Goal: Information Seeking & Learning: Learn about a topic

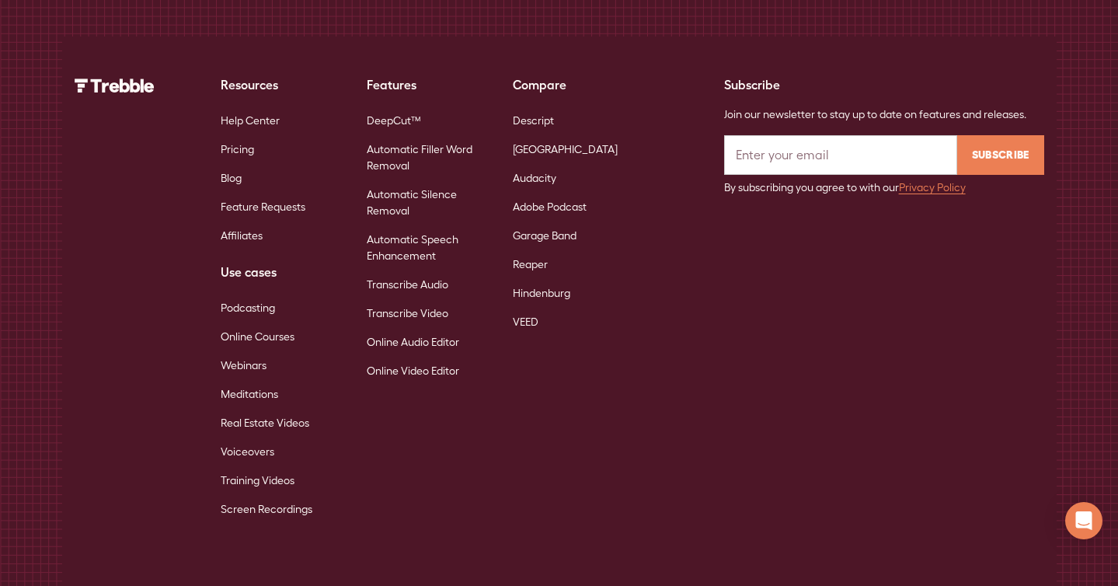
scroll to position [10007, 0]
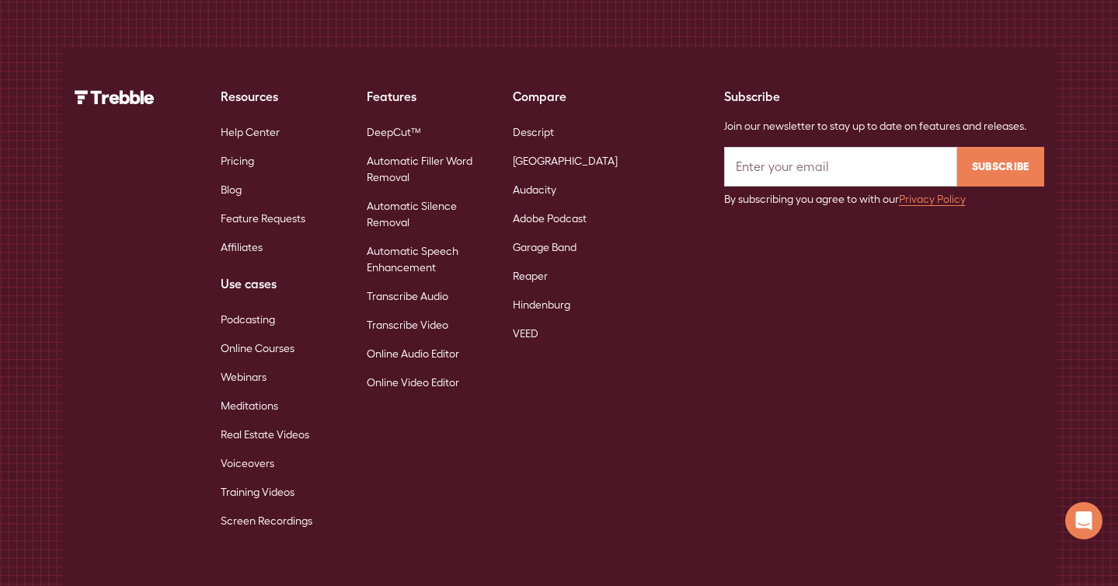
click at [407, 147] on link "Automatic Filler Word Removal" at bounding box center [427, 169] width 121 height 45
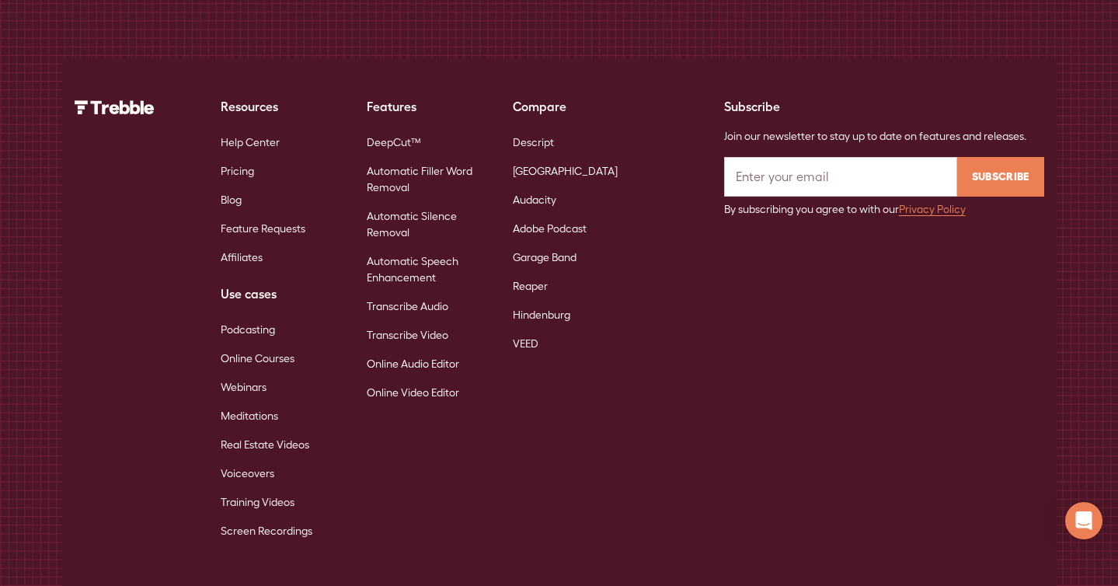
scroll to position [5770, 0]
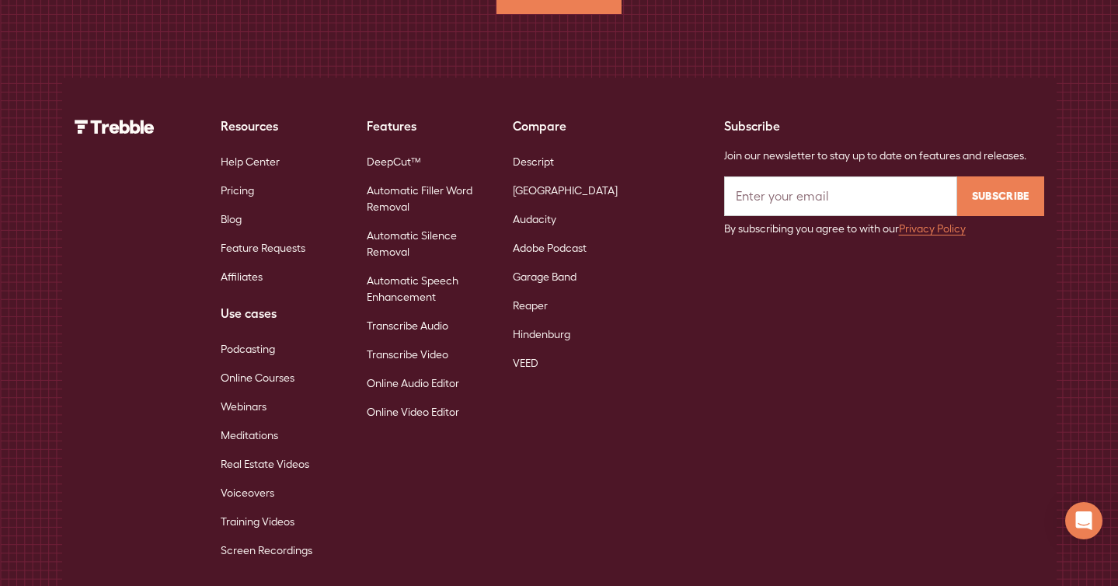
click at [405, 148] on link "DeepCut™" at bounding box center [394, 162] width 54 height 29
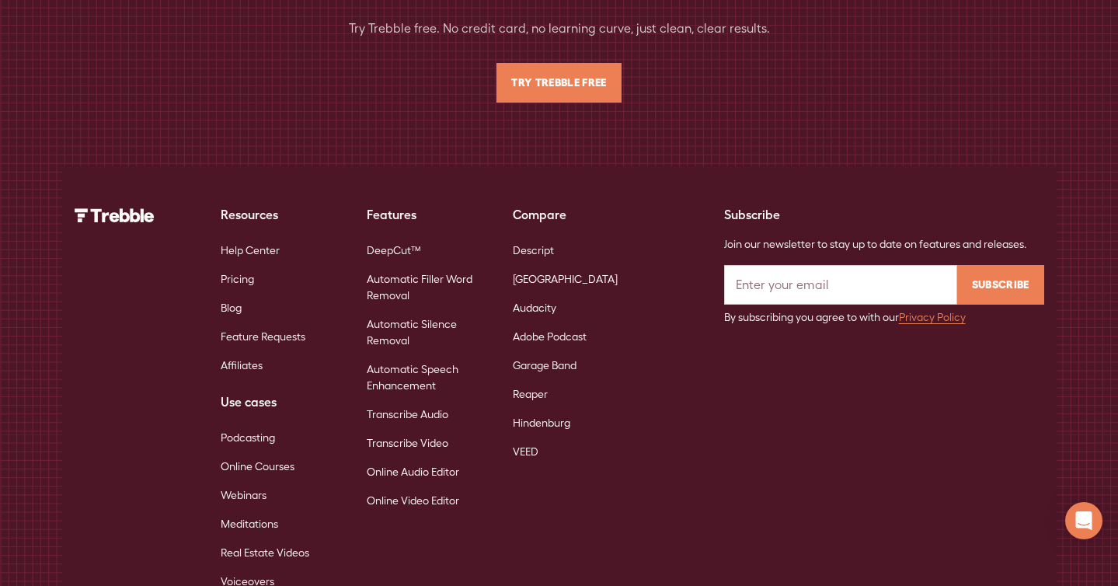
scroll to position [10408, 0]
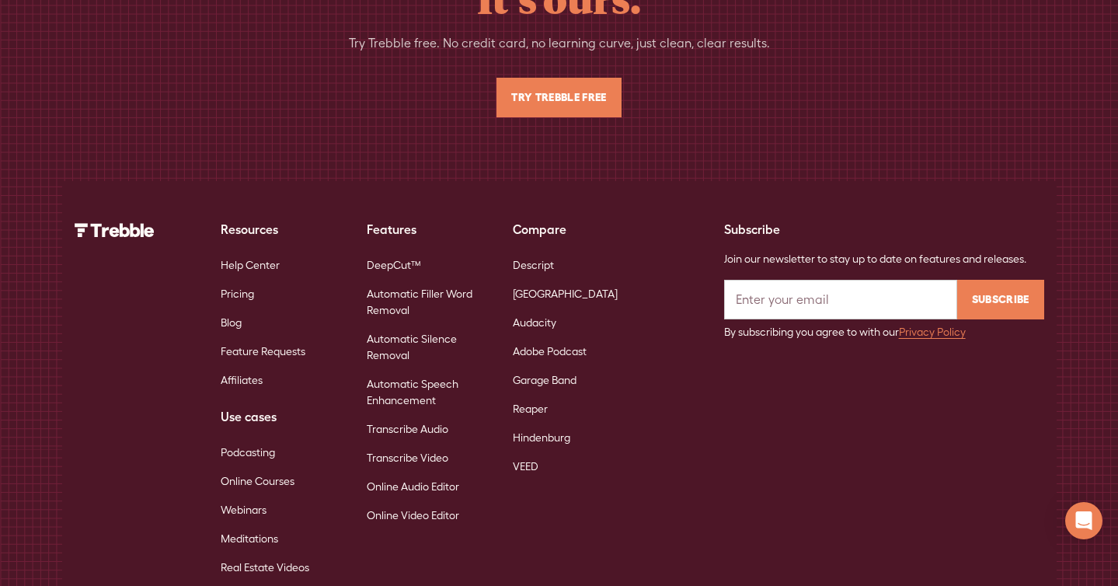
click at [533, 251] on link "Descript" at bounding box center [533, 265] width 41 height 29
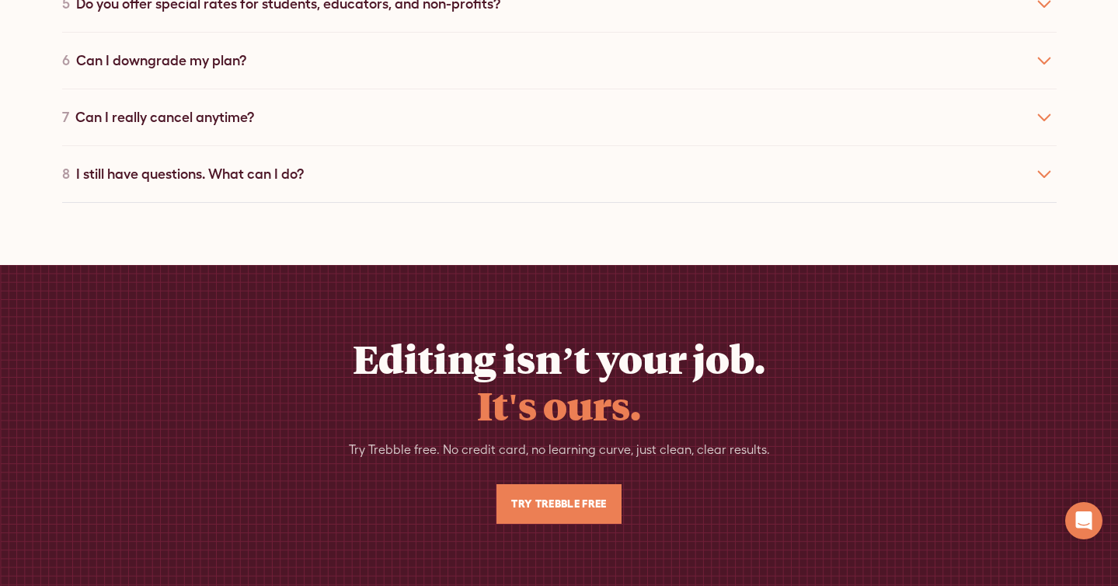
scroll to position [7773, 0]
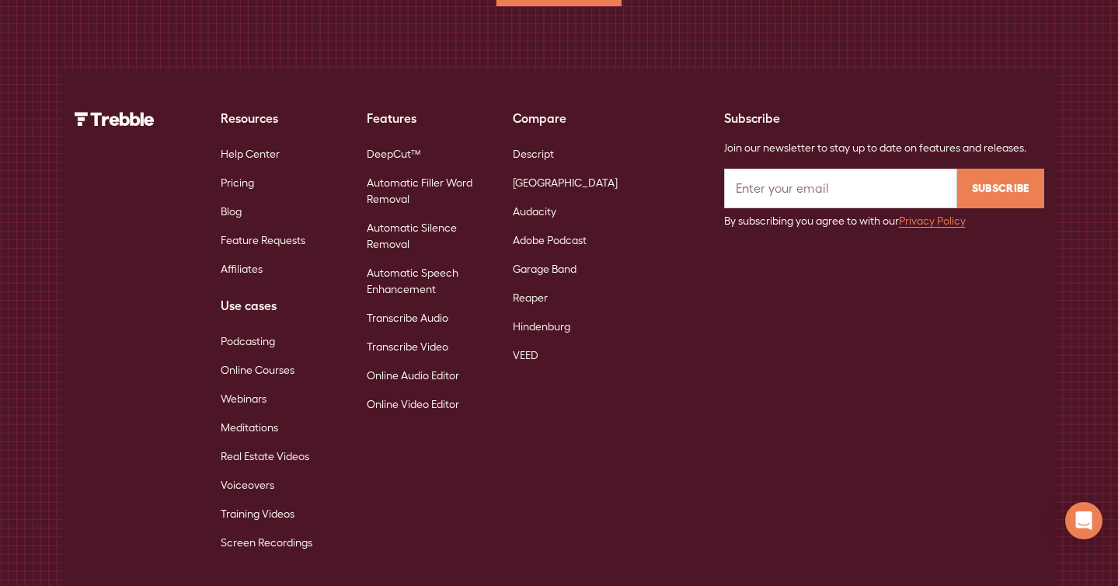
click at [246, 385] on link "Webinars" at bounding box center [244, 399] width 46 height 29
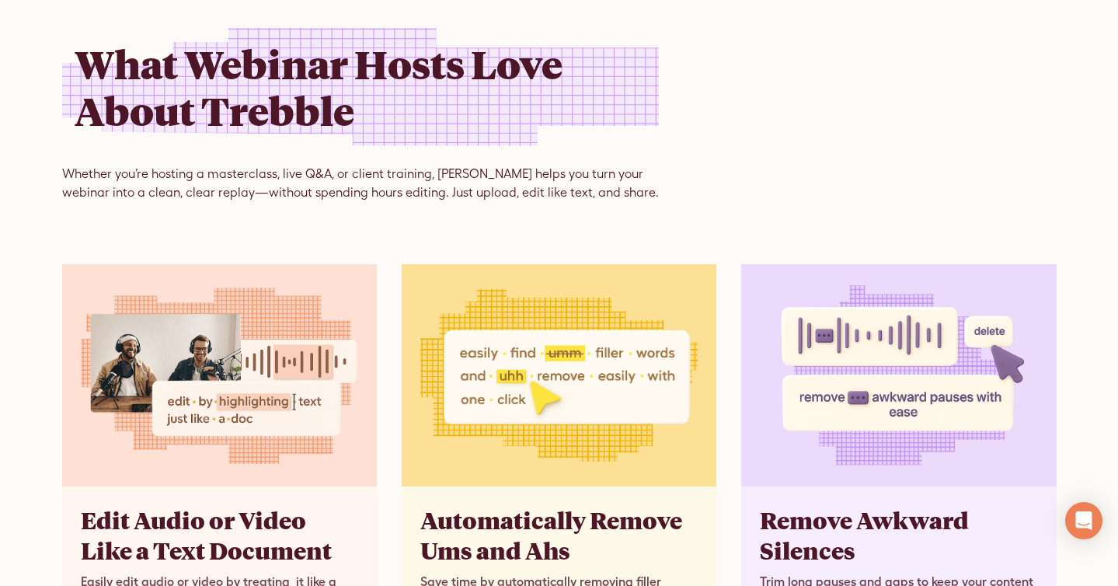
scroll to position [1407, 0]
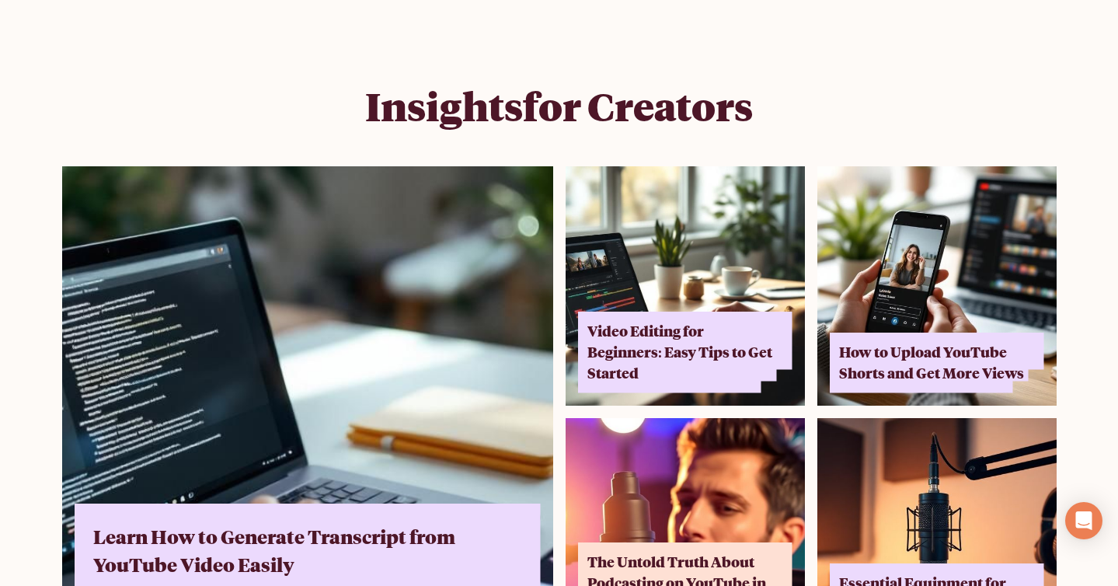
scroll to position [10084, 0]
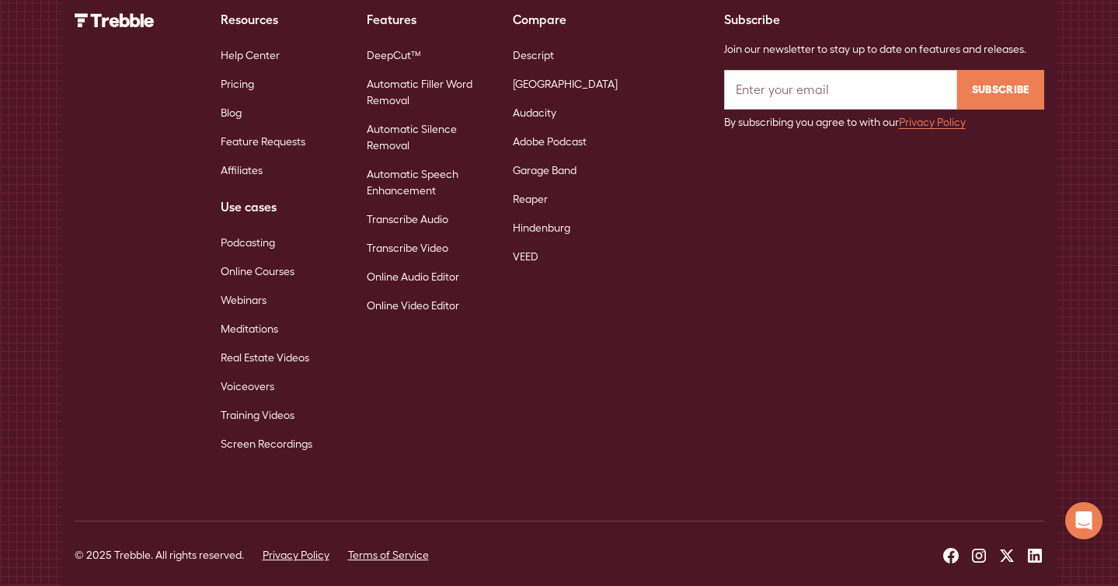
click at [408, 41] on link "DeepCut™" at bounding box center [394, 55] width 54 height 29
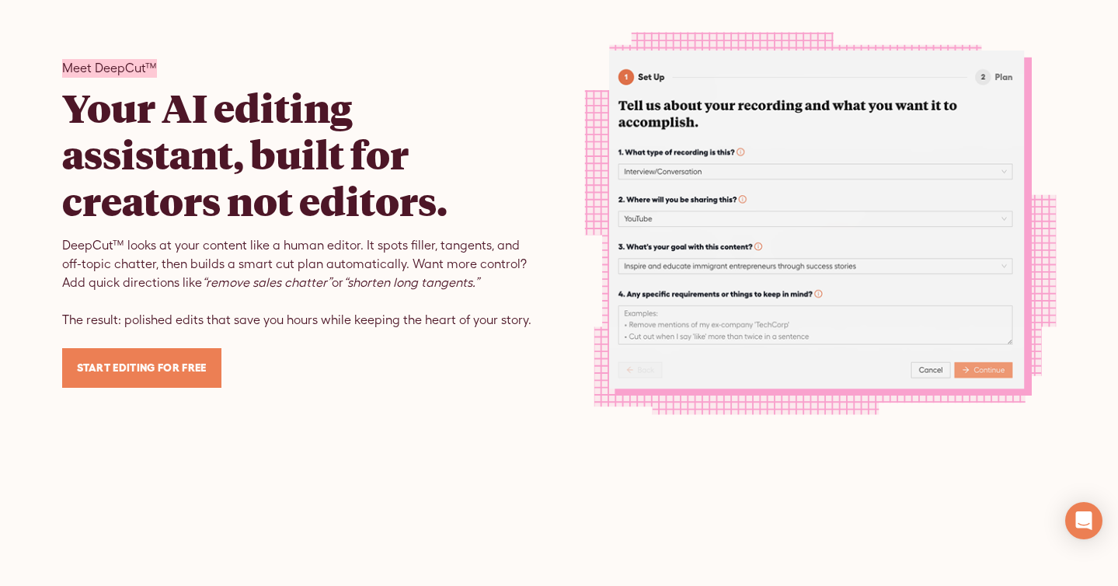
scroll to position [1169, 0]
